Goal: Task Accomplishment & Management: Manage account settings

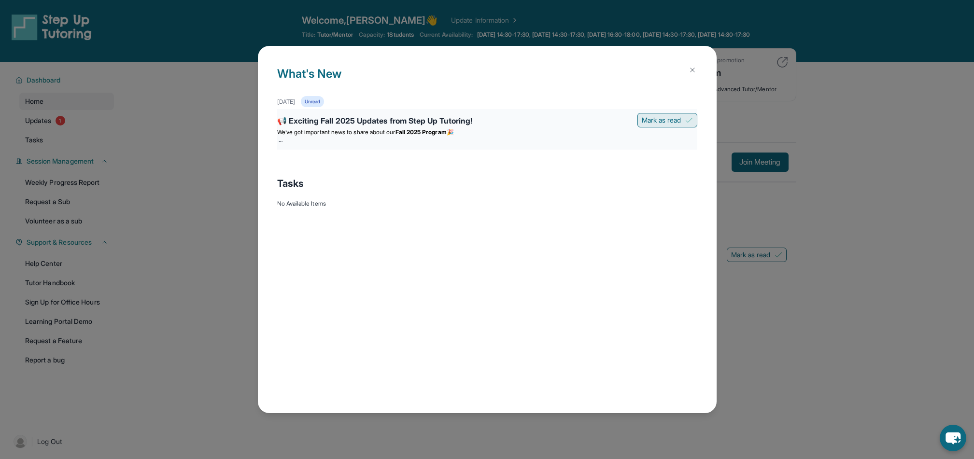
click at [659, 118] on span "Mark as read" at bounding box center [662, 120] width 40 height 10
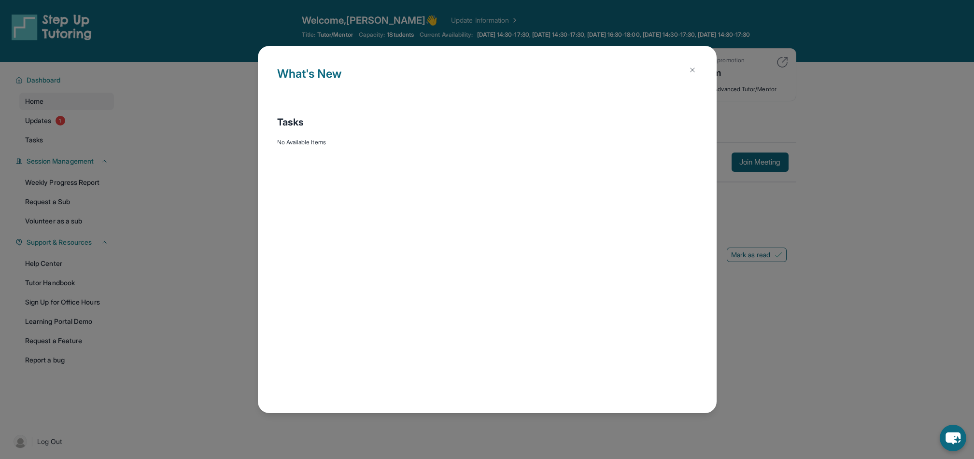
click at [690, 68] on img at bounding box center [693, 70] width 8 height 8
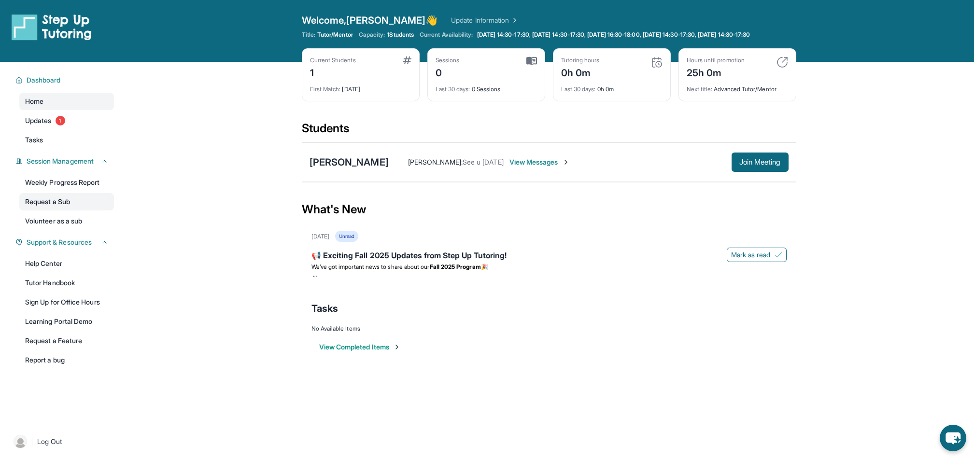
click at [44, 208] on link "Request a Sub" at bounding box center [66, 201] width 95 height 17
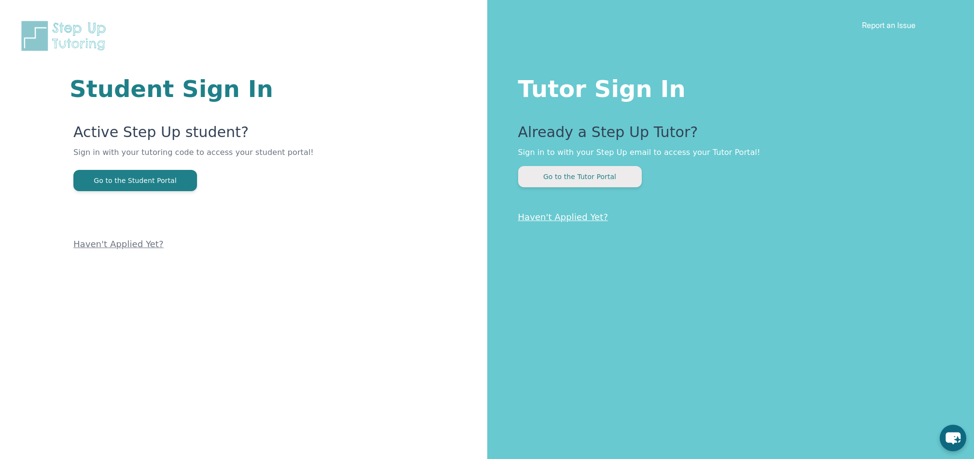
click at [584, 177] on button "Go to the Tutor Portal" at bounding box center [580, 176] width 124 height 21
click at [570, 174] on button "Go to the Tutor Portal" at bounding box center [580, 176] width 124 height 21
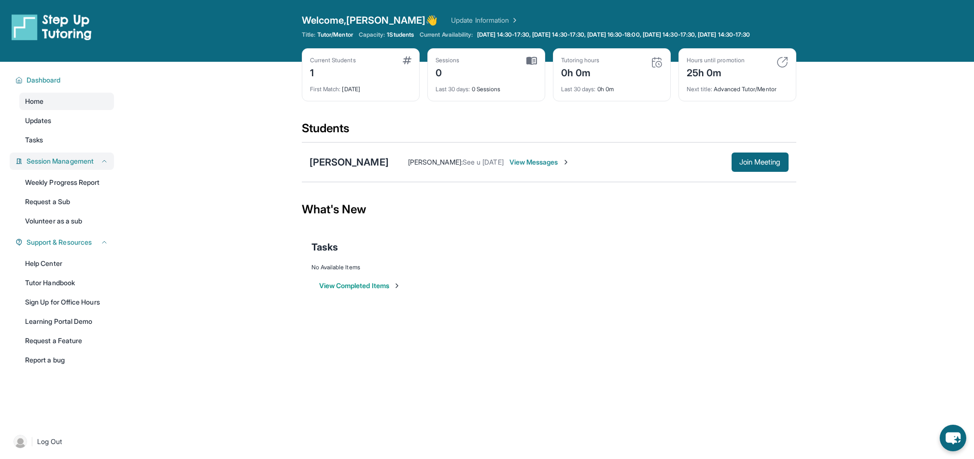
click at [78, 165] on span "Session Management" at bounding box center [60, 162] width 67 height 10
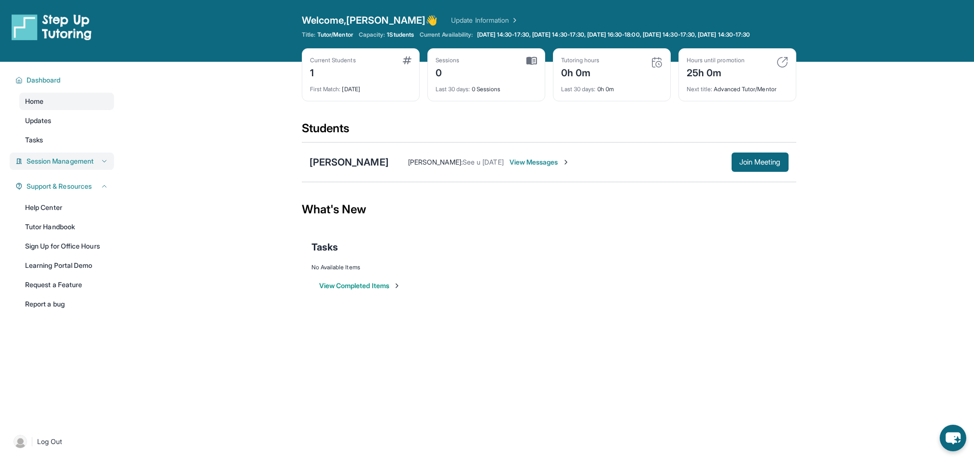
click at [78, 165] on span "Session Management" at bounding box center [60, 162] width 67 height 10
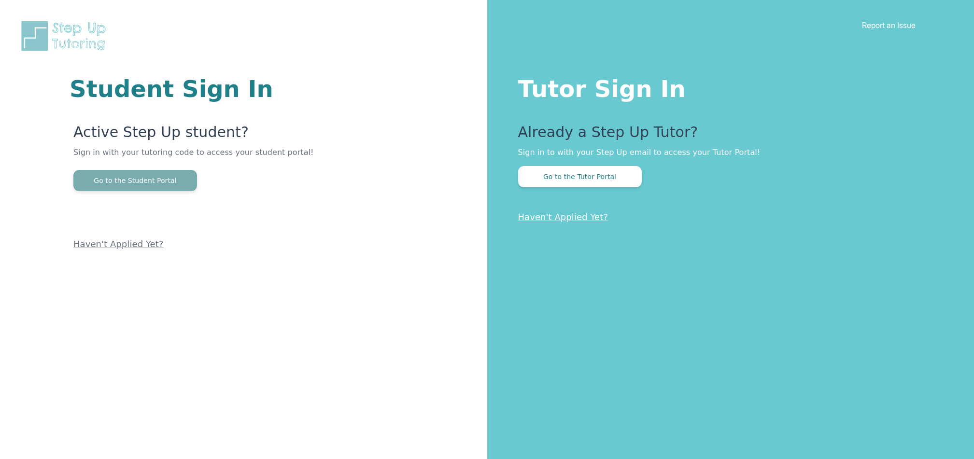
click at [159, 178] on button "Go to the Student Portal" at bounding box center [135, 180] width 124 height 21
click at [586, 175] on button "Go to the Tutor Portal" at bounding box center [580, 176] width 124 height 21
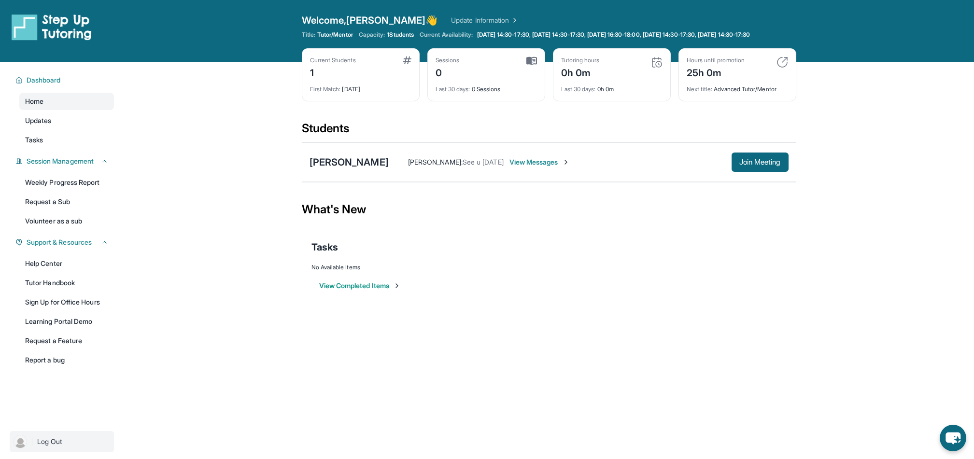
click at [50, 445] on span "Log Out" at bounding box center [49, 442] width 25 height 10
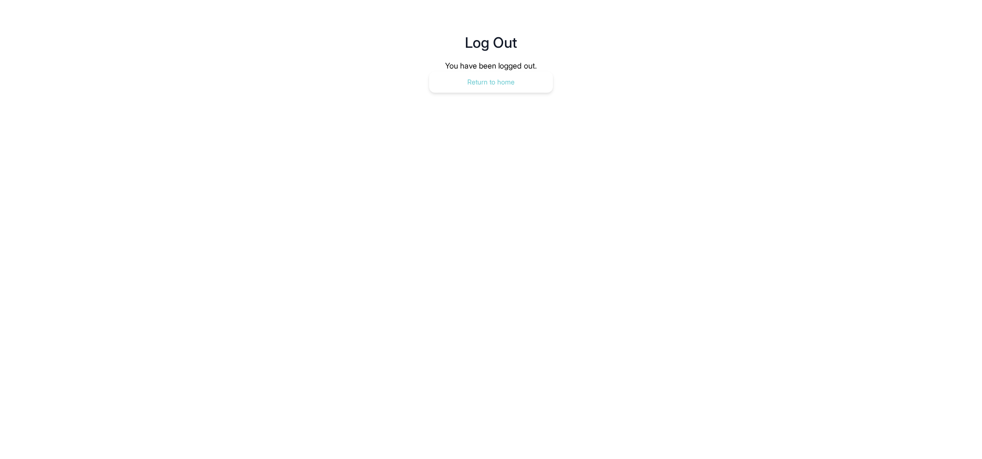
click at [501, 81] on button "Return to home" at bounding box center [491, 81] width 124 height 21
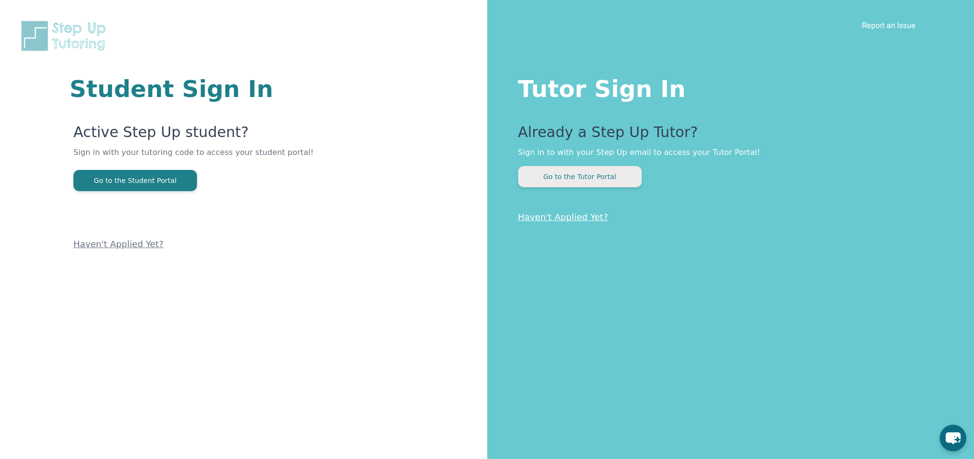
click at [582, 178] on button "Go to the Tutor Portal" at bounding box center [580, 176] width 124 height 21
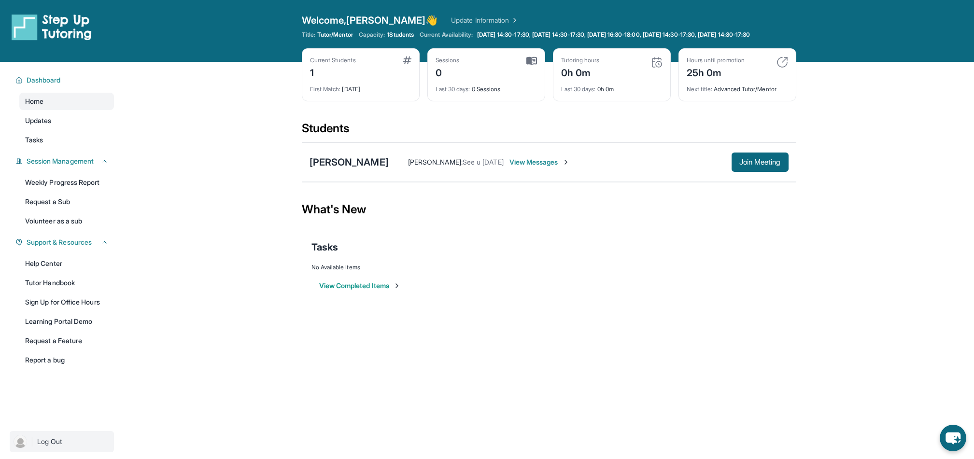
click at [47, 447] on span "Log Out" at bounding box center [49, 442] width 25 height 10
